Goal: Book appointment/travel/reservation

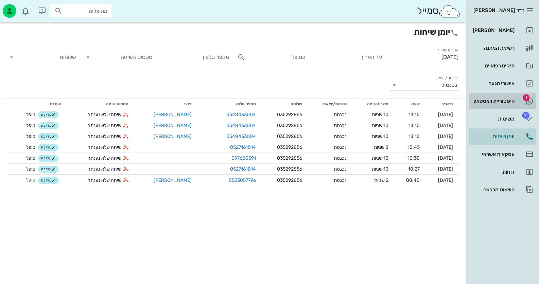
click at [507, 102] on div "היסטוריית וואטסאפ" at bounding box center [493, 100] width 43 height 5
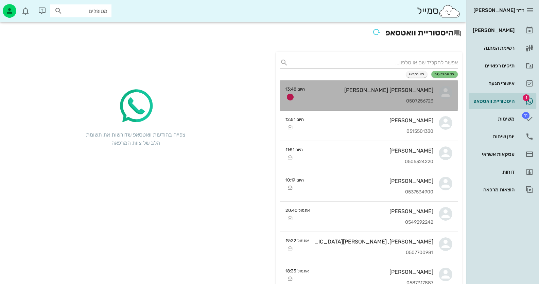
click at [383, 94] on div "[PERSON_NAME] [PERSON_NAME] 0507256723" at bounding box center [372, 95] width 123 height 30
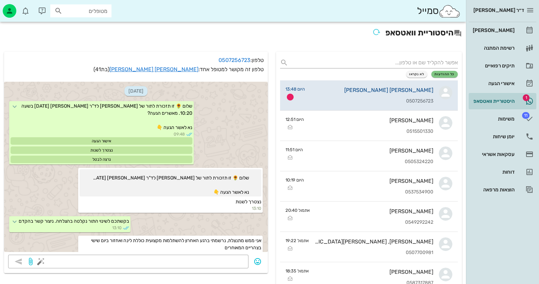
scroll to position [55, 0]
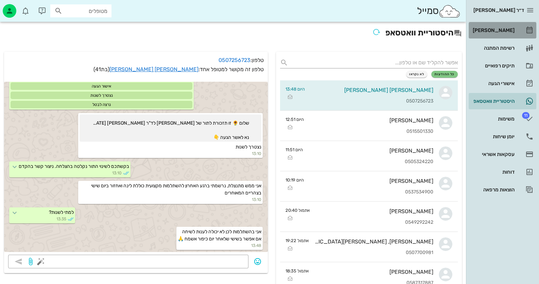
click at [506, 31] on div "[PERSON_NAME]" at bounding box center [493, 30] width 43 height 5
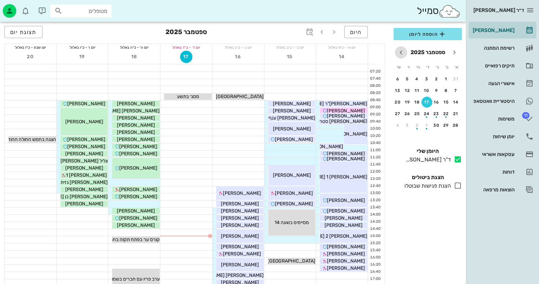
click at [403, 53] on icon "חודש הבא" at bounding box center [401, 52] width 8 height 8
click at [407, 79] on div "3" at bounding box center [407, 79] width 11 height 5
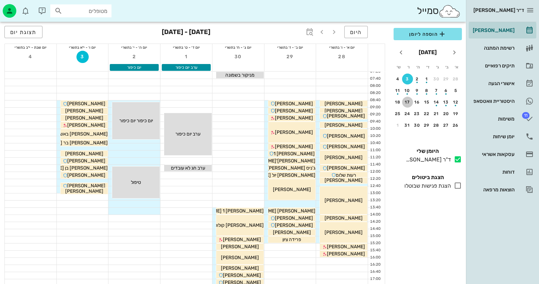
click at [406, 102] on div "17" at bounding box center [407, 102] width 11 height 5
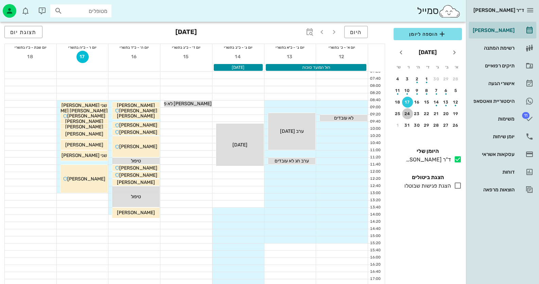
click at [407, 110] on button "24" at bounding box center [407, 113] width 11 height 11
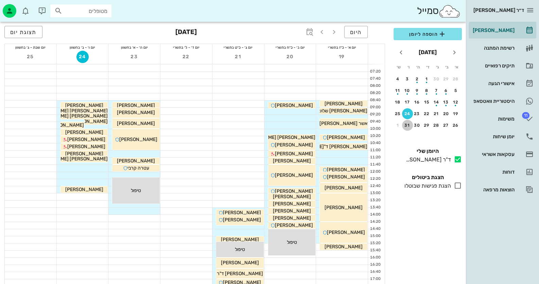
click at [408, 123] on div "31" at bounding box center [407, 125] width 11 height 5
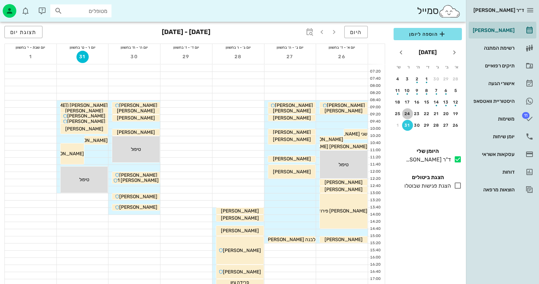
click at [409, 109] on button "24" at bounding box center [407, 113] width 11 height 11
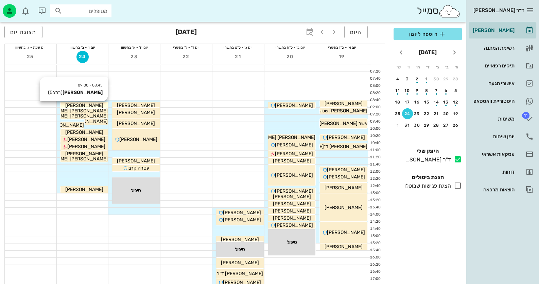
click at [97, 105] on div "[PERSON_NAME]" at bounding box center [85, 105] width 48 height 7
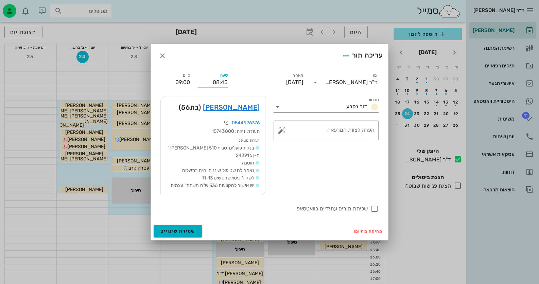
click at [228, 82] on input "08:45" at bounding box center [213, 82] width 30 height 11
click at [228, 82] on input "08:40" at bounding box center [213, 82] width 30 height 11
type input "08:40"
type input "08:55"
click at [178, 228] on span "שמירת שינויים" at bounding box center [178, 231] width 35 height 6
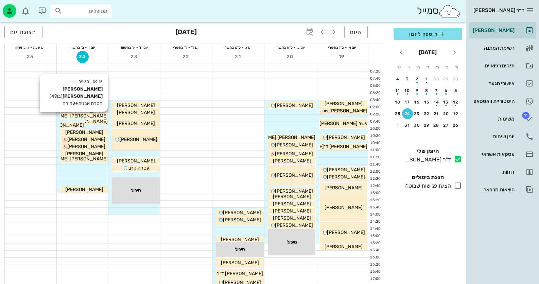
click at [97, 115] on div "[PERSON_NAME] [PERSON_NAME]" at bounding box center [85, 115] width 48 height 7
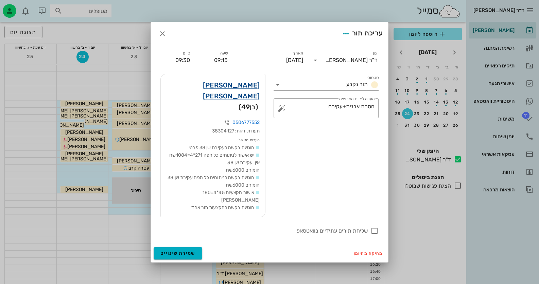
click at [256, 100] on link "[PERSON_NAME] [PERSON_NAME]" at bounding box center [213, 91] width 94 height 22
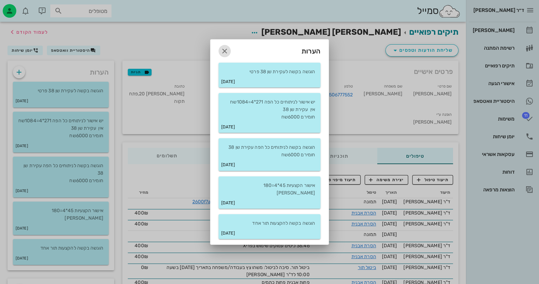
click at [226, 51] on icon "button" at bounding box center [225, 51] width 8 height 8
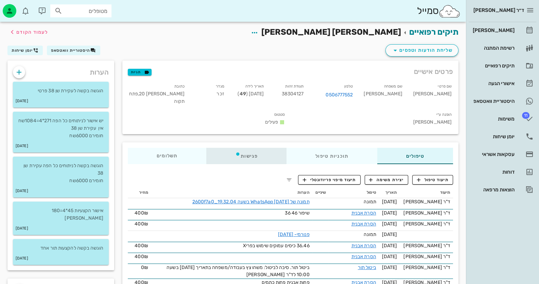
click at [244, 148] on div "פגישות" at bounding box center [246, 156] width 80 height 16
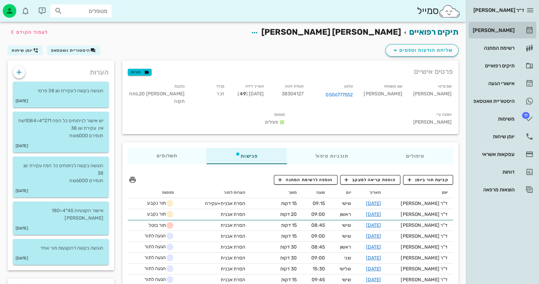
click at [519, 32] on link "[PERSON_NAME]" at bounding box center [503, 30] width 68 height 16
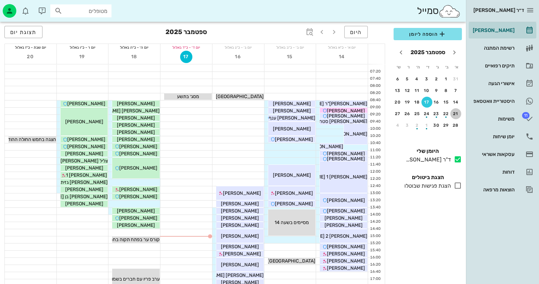
click at [457, 112] on div "21" at bounding box center [456, 113] width 11 height 5
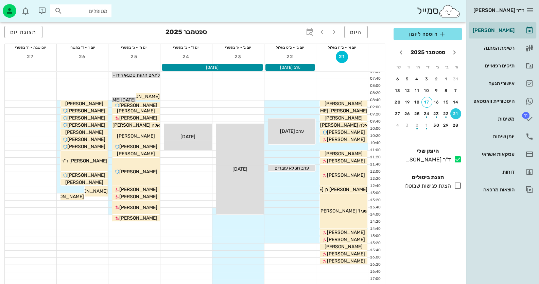
click at [455, 119] on table "א׳ ב׳ ג׳ ד׳ ה׳ ו׳ ש׳ 31 1 2 3 4 5 6 7 8 9 10 11 12 13 14 15 16 17 18 19 20 21 2…" at bounding box center [428, 96] width 68 height 71
click at [455, 124] on div "28" at bounding box center [456, 125] width 11 height 5
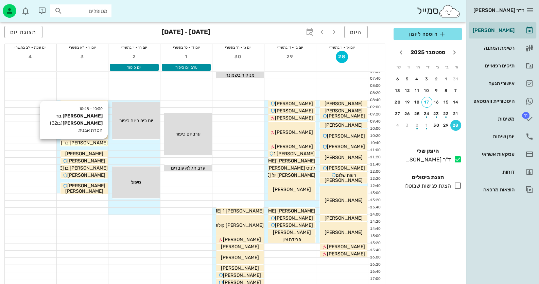
click at [90, 141] on span "[PERSON_NAME] בר [PERSON_NAME]" at bounding box center [66, 143] width 84 height 6
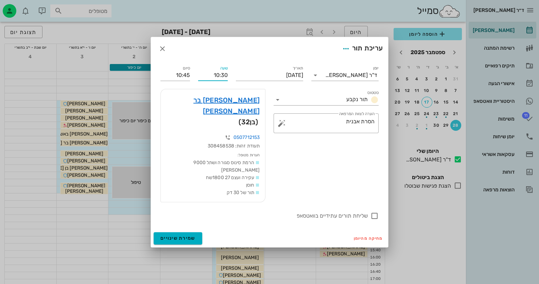
click at [222, 81] on input "10:30" at bounding box center [213, 75] width 30 height 11
click at [221, 81] on input "10:40" at bounding box center [213, 75] width 30 height 11
type input "10:40"
drag, startPoint x: 189, startPoint y: 90, endPoint x: 177, endPoint y: 90, distance: 12.2
click at [177, 81] on input "10:55" at bounding box center [176, 75] width 30 height 11
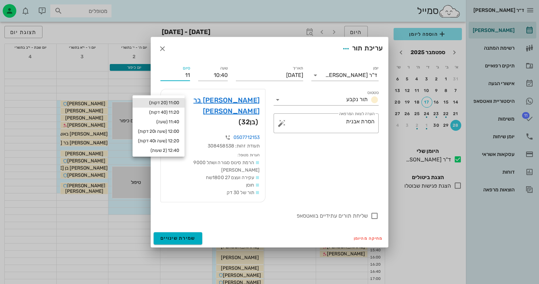
type input "11:00"
click at [171, 102] on div "11:00 (20 דקות)" at bounding box center [158, 102] width 41 height 5
type input "11:00"
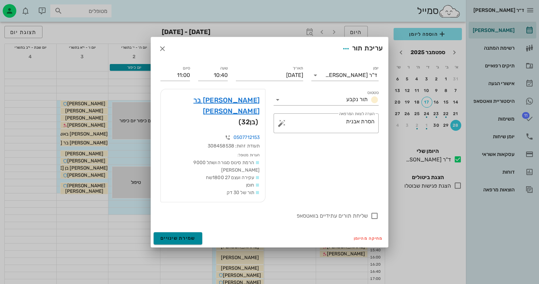
click at [194, 235] on span "שמירת שינויים" at bounding box center [178, 238] width 35 height 6
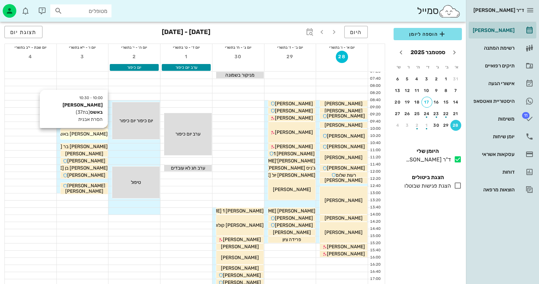
click at [72, 131] on div "[PERSON_NAME] באשס" at bounding box center [85, 133] width 48 height 7
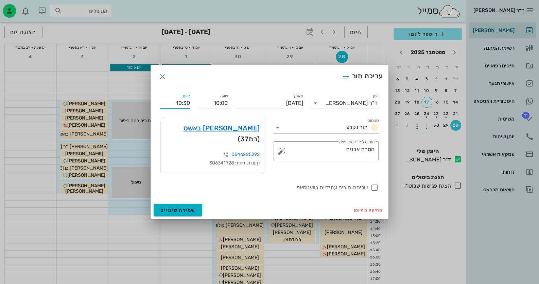
click at [184, 108] on input "10:30" at bounding box center [176, 103] width 30 height 11
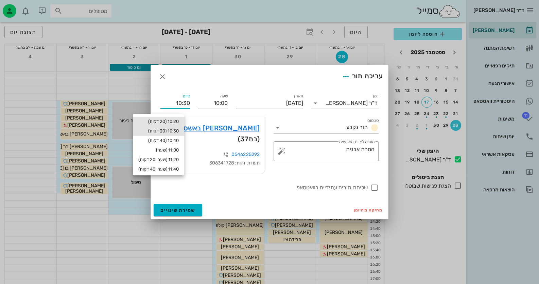
click at [179, 121] on div "10:20 (20 דקות)" at bounding box center [158, 121] width 40 height 5
type input "10:20"
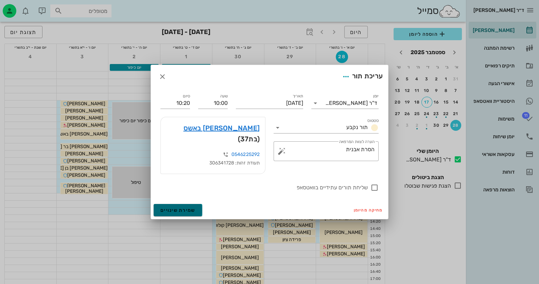
click at [181, 207] on span "שמירת שינויים" at bounding box center [178, 210] width 35 height 6
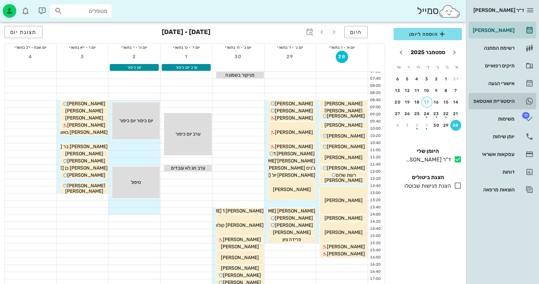
click at [509, 100] on div "היסטוריית וואטסאפ" at bounding box center [493, 100] width 43 height 5
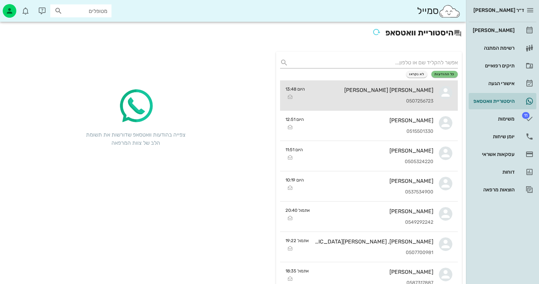
click at [402, 89] on div "[PERSON_NAME] [PERSON_NAME]" at bounding box center [372, 90] width 123 height 6
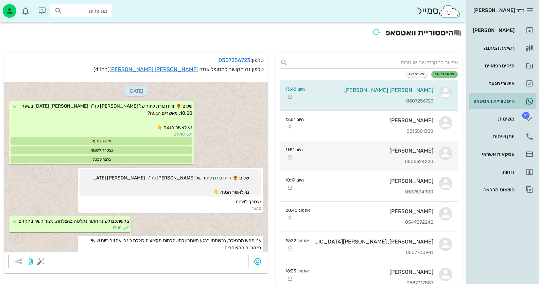
scroll to position [55, 0]
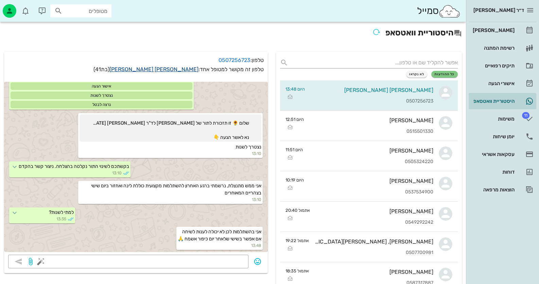
click at [174, 70] on link "[PERSON_NAME] [PERSON_NAME]" at bounding box center [154, 69] width 89 height 6
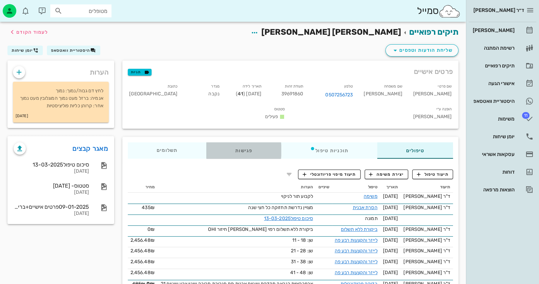
click at [248, 142] on div "פגישות" at bounding box center [243, 150] width 75 height 16
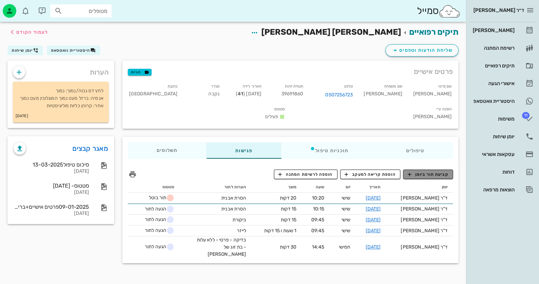
click at [440, 171] on span "קביעת תור ביומן" at bounding box center [428, 174] width 41 height 6
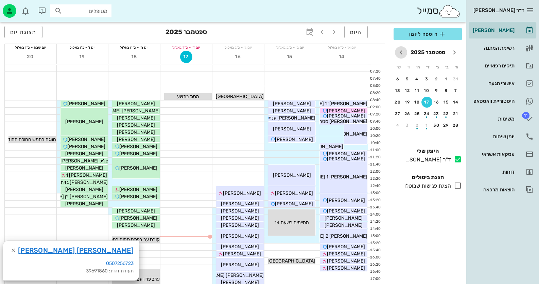
click at [405, 49] on span "חודש הבא" at bounding box center [401, 52] width 12 height 8
click at [408, 80] on div "3" at bounding box center [407, 79] width 11 height 5
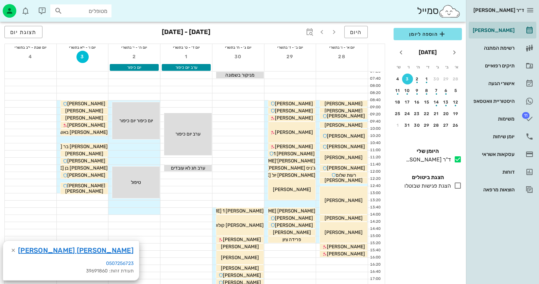
click at [95, 137] on div at bounding box center [83, 139] width 52 height 7
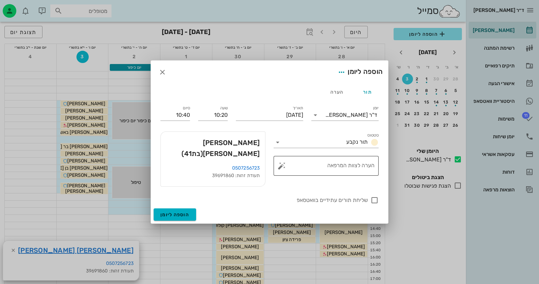
click at [283, 170] on button "button" at bounding box center [282, 166] width 8 height 8
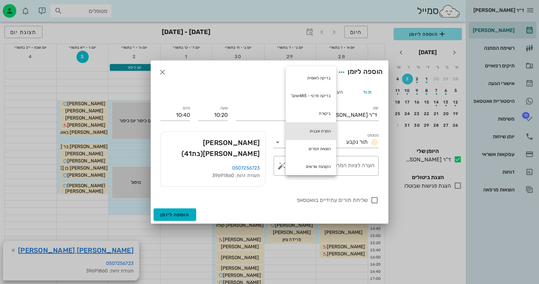
click at [314, 125] on div "הסרת אבנית" at bounding box center [311, 131] width 50 height 18
type textarea "הסרת אבנית"
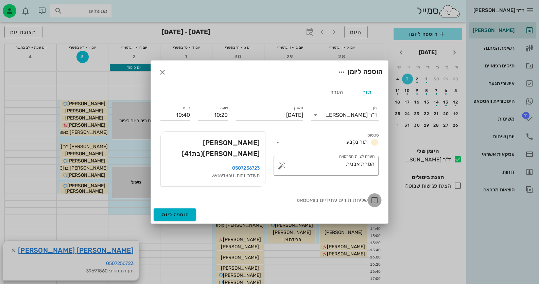
click at [372, 194] on div at bounding box center [375, 200] width 12 height 12
checkbox input "true"
click at [171, 208] on button "הוספה ליומן" at bounding box center [175, 214] width 43 height 12
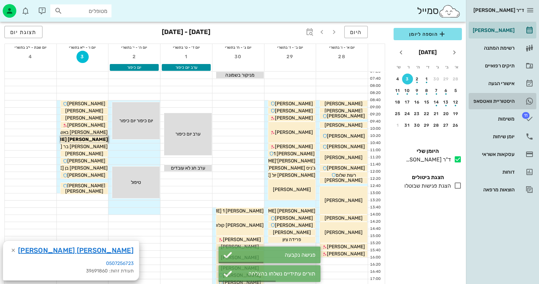
click at [517, 96] on link "היסטוריית וואטסאפ" at bounding box center [503, 101] width 68 height 16
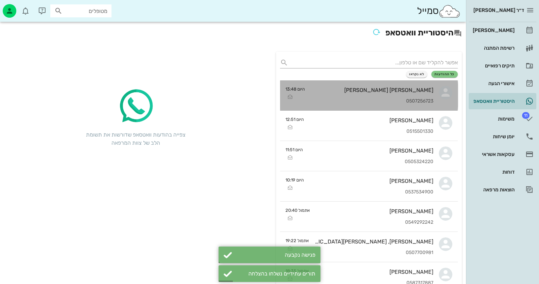
click at [409, 85] on div "[PERSON_NAME] [PERSON_NAME] 0507256723" at bounding box center [372, 95] width 123 height 30
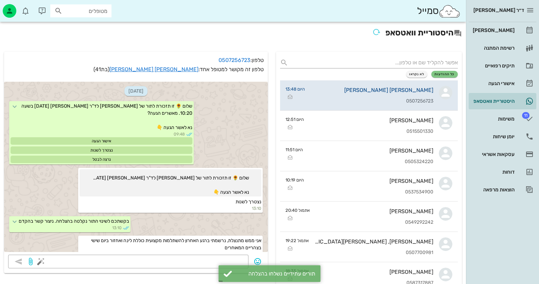
scroll to position [96, 0]
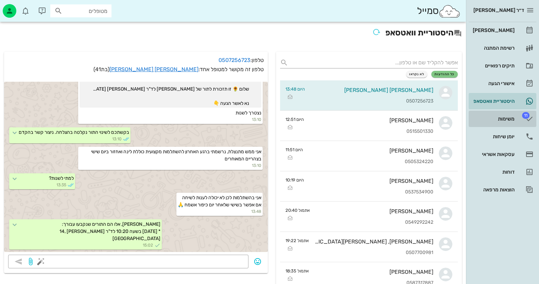
click at [509, 114] on div "משימות" at bounding box center [493, 118] width 43 height 11
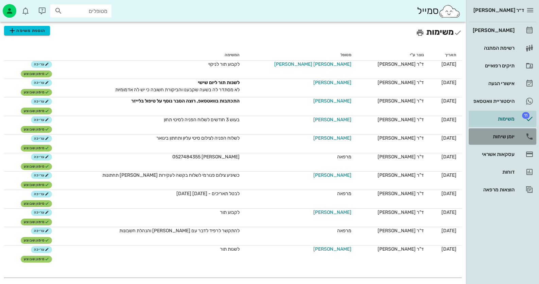
click at [513, 137] on div "יומן שיחות" at bounding box center [493, 136] width 43 height 5
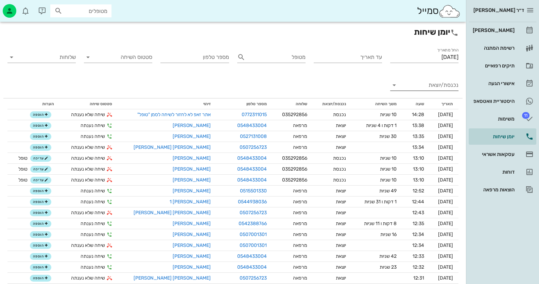
click at [440, 88] on input "נכנסת/יוצאת" at bounding box center [429, 85] width 57 height 11
click at [440, 88] on div "נכנסת" at bounding box center [437, 90] width 15 height 16
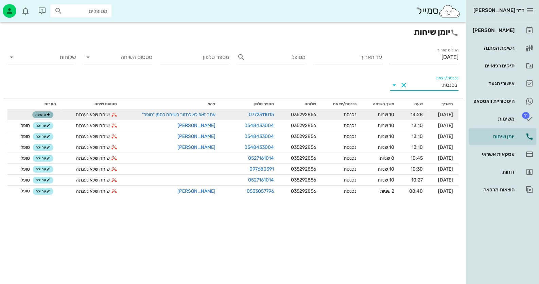
click at [39, 115] on span "הוספה" at bounding box center [42, 115] width 15 height 4
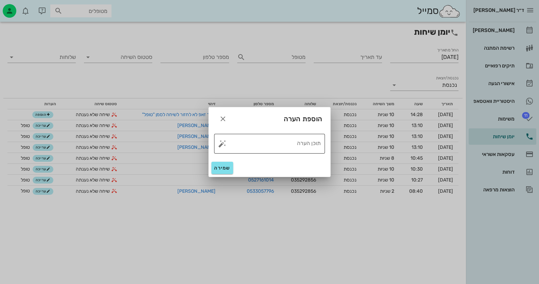
click at [224, 145] on button "button" at bounding box center [222, 143] width 8 height 8
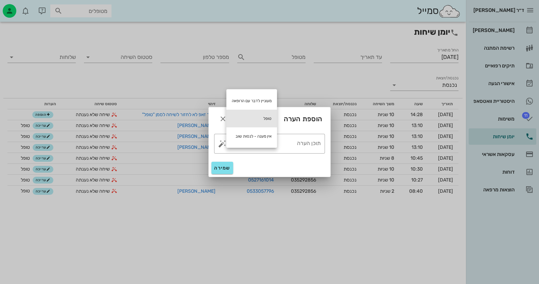
click at [253, 117] on div "טופל" at bounding box center [252, 119] width 51 height 18
type textarea "טופל"
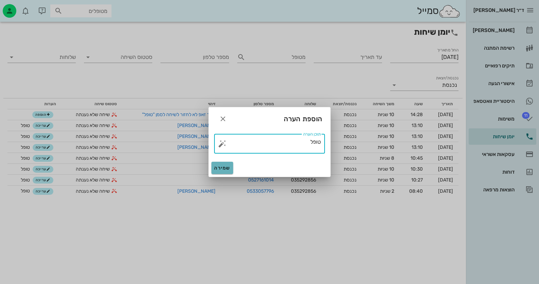
click at [223, 168] on span "שמירה" at bounding box center [222, 168] width 16 height 6
